Goal: Obtain resource: Obtain resource

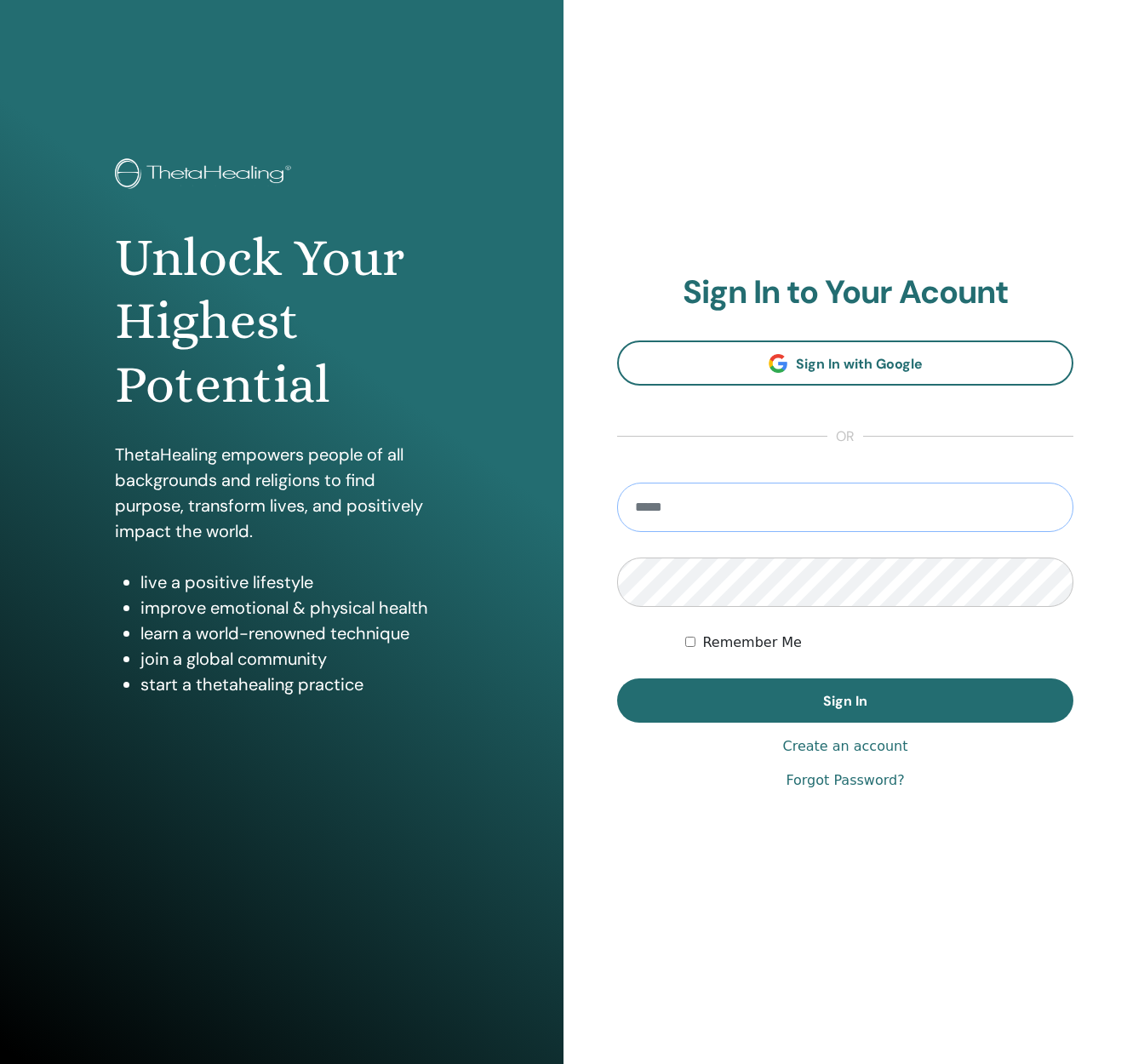
type input "**********"
click at [696, 641] on div "Remember Me" at bounding box center [879, 643] width 388 height 20
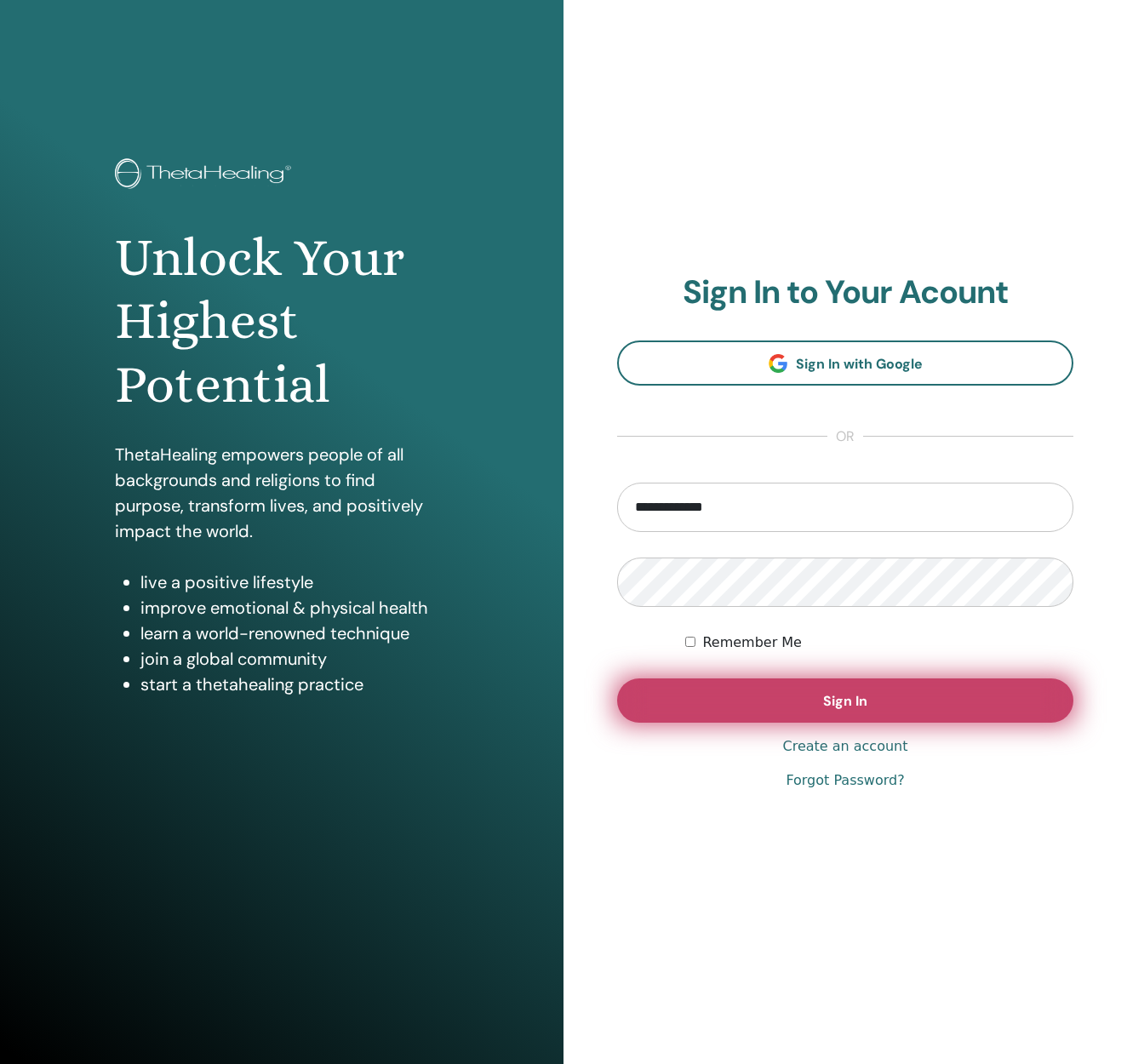
click at [848, 699] on span "Sign In" at bounding box center [845, 701] width 45 height 18
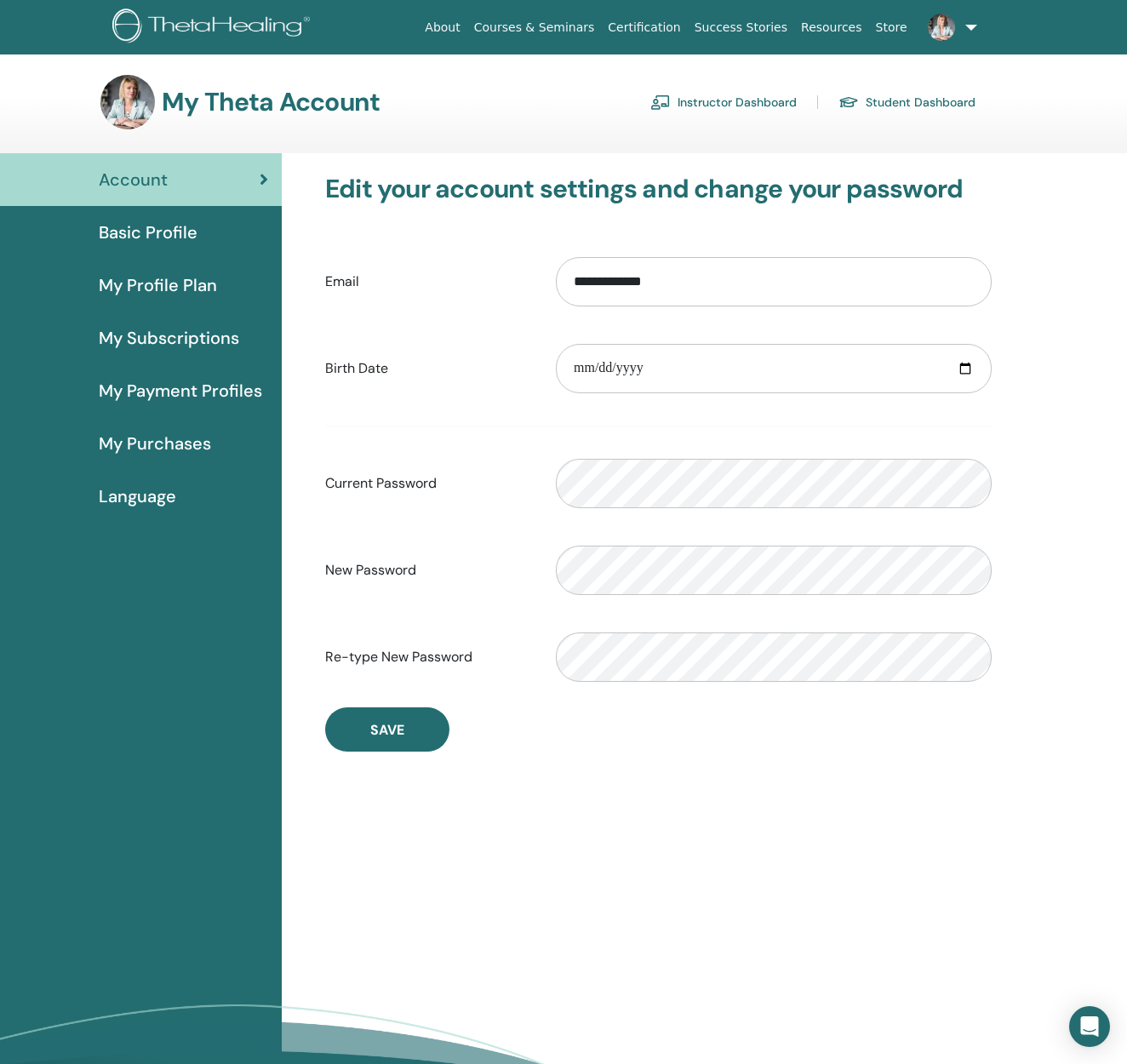
click at [144, 232] on span "Basic Profile" at bounding box center [147, 232] width 98 height 25
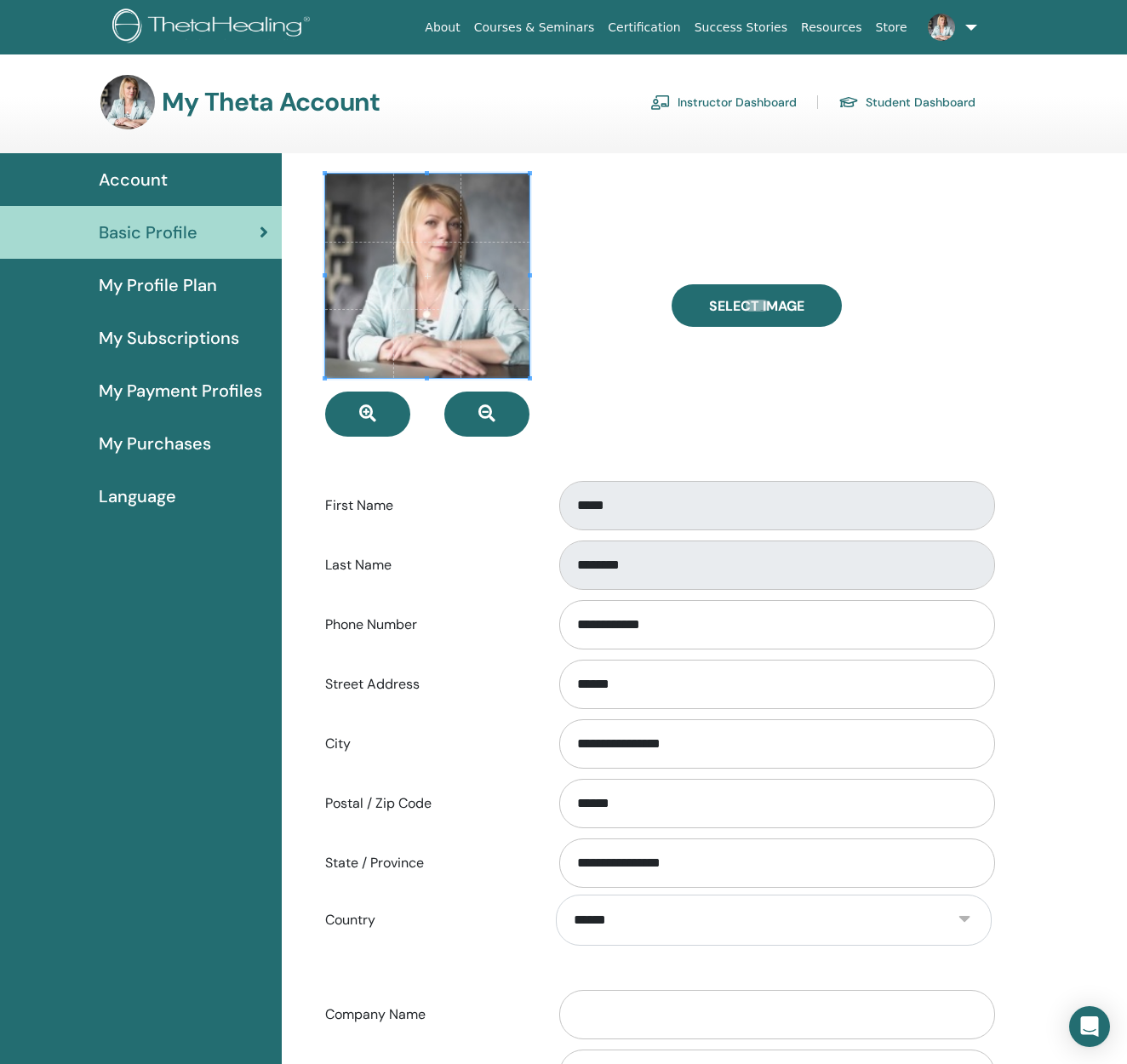
click at [142, 177] on span "Account" at bounding box center [133, 179] width 69 height 25
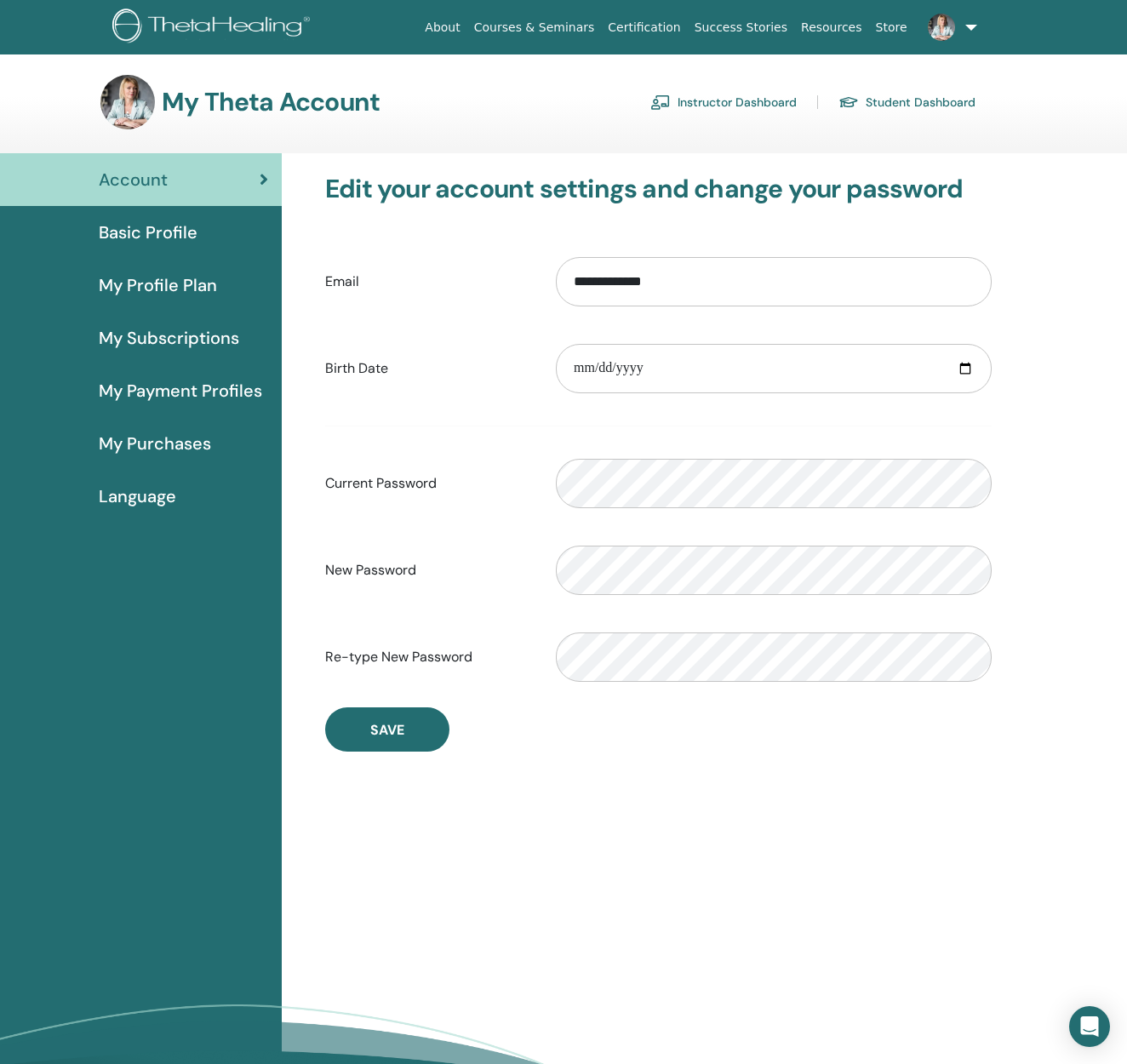
click at [724, 102] on link "Instructor Dashboard" at bounding box center [723, 102] width 147 height 27
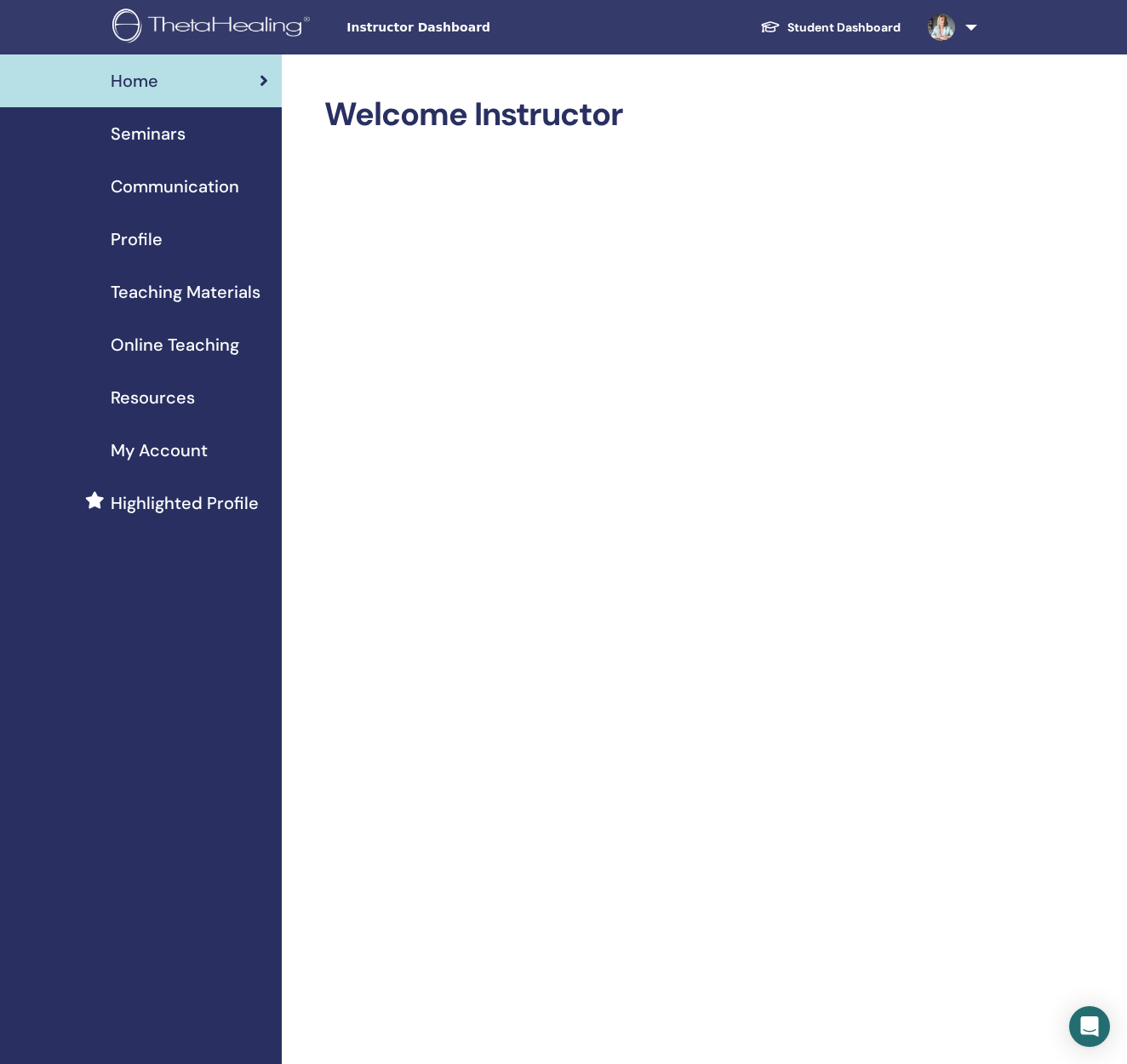
click at [222, 298] on span "Teaching Materials" at bounding box center [186, 292] width 150 height 25
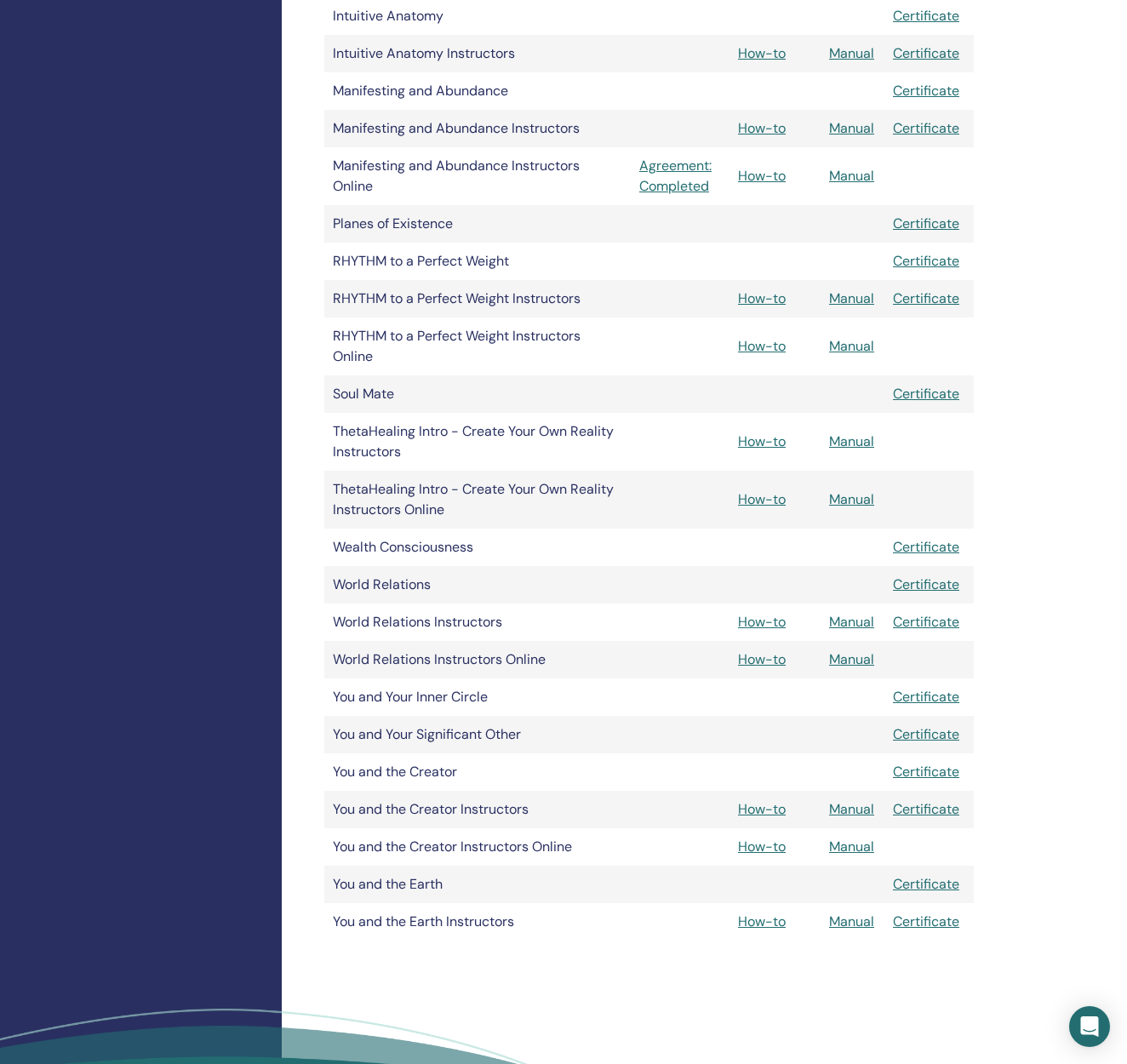
scroll to position [1047, 0]
click at [765, 656] on link "How-to" at bounding box center [762, 658] width 47 height 18
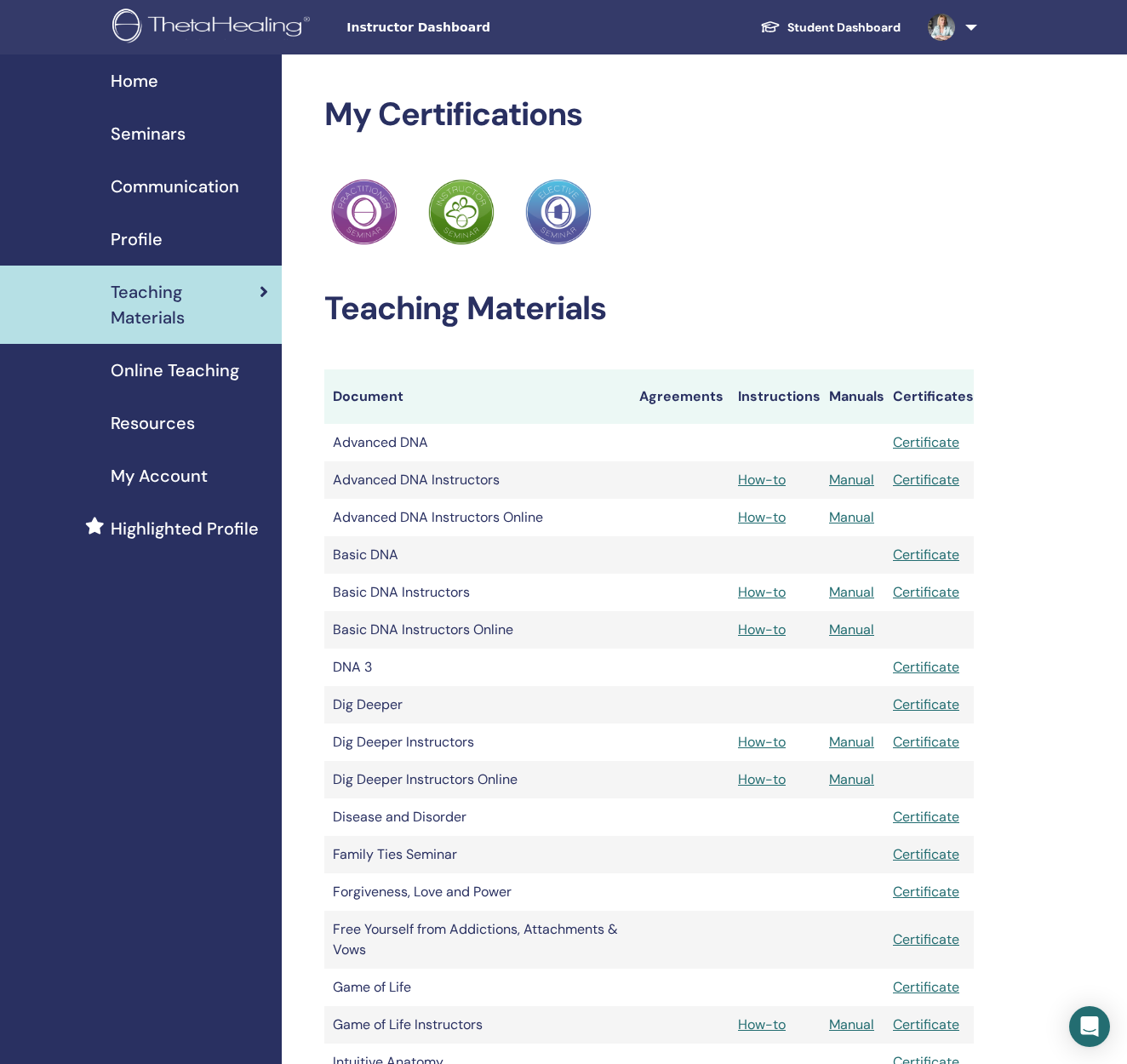
scroll to position [1047, 0]
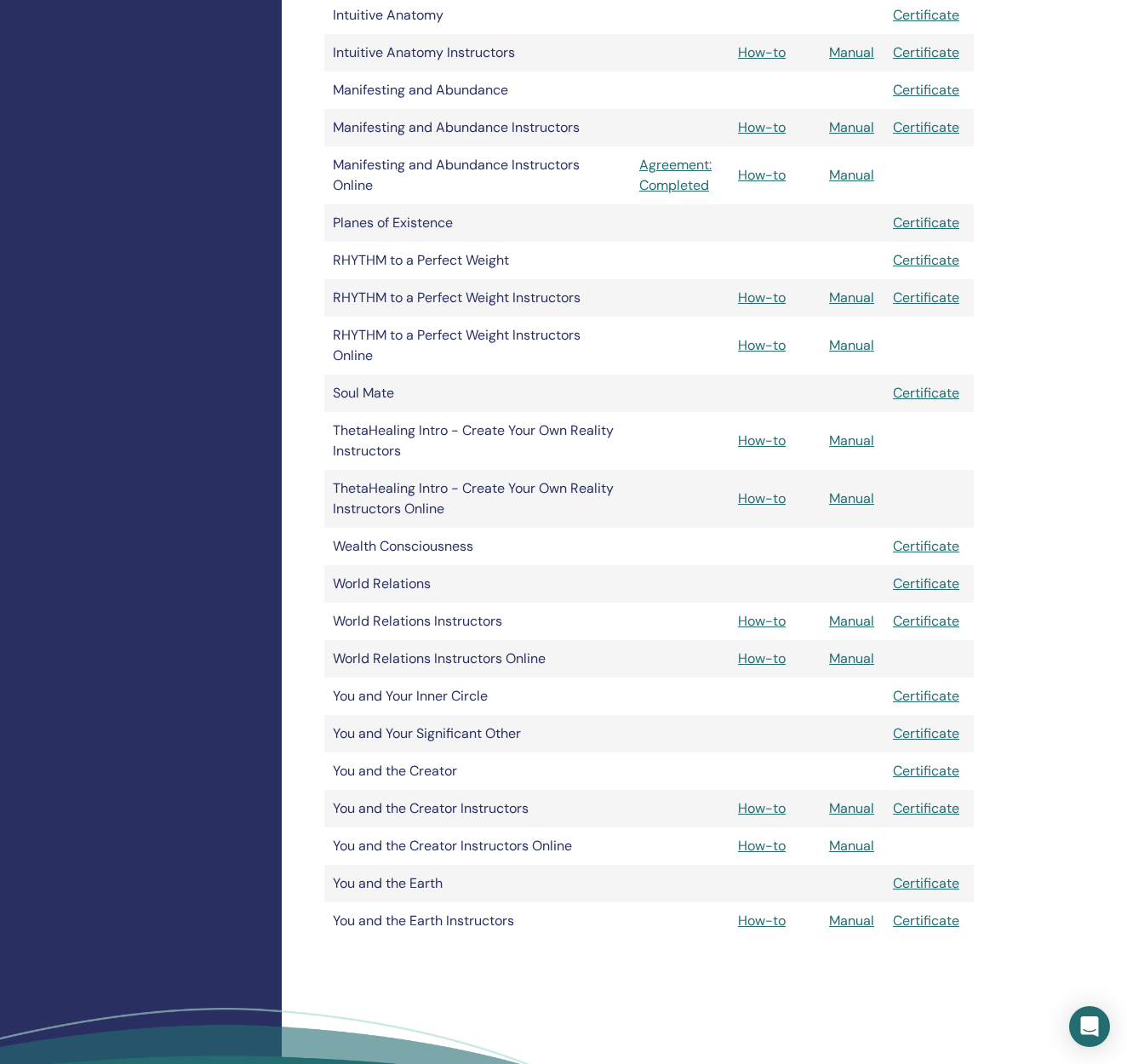
click at [852, 657] on link "Manual" at bounding box center [852, 658] width 46 height 18
